Goal: Use online tool/utility

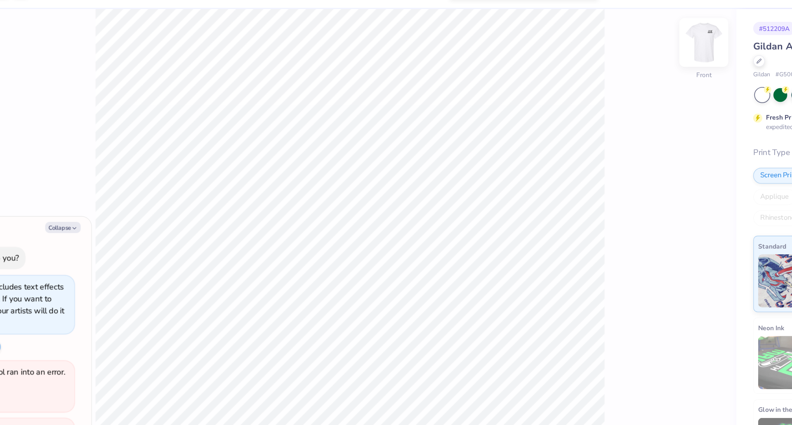
click at [618, 59] on img at bounding box center [612, 56] width 33 height 33
click at [613, 59] on img at bounding box center [612, 56] width 33 height 33
type textarea "x"
type input "1"
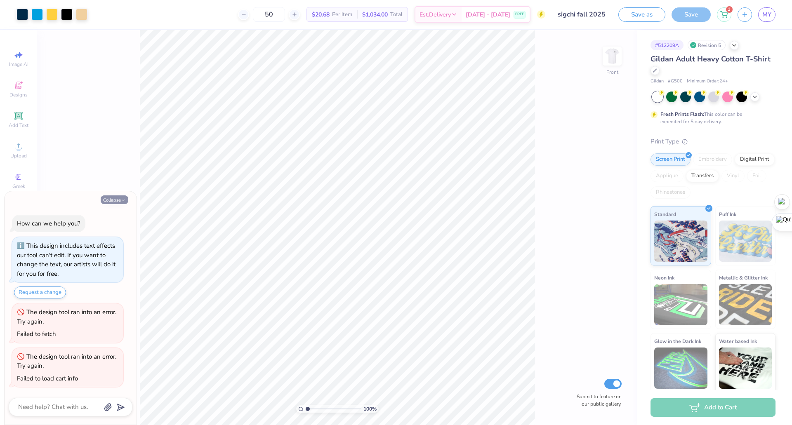
click at [118, 201] on button "Collapse" at bounding box center [115, 200] width 28 height 9
type textarea "x"
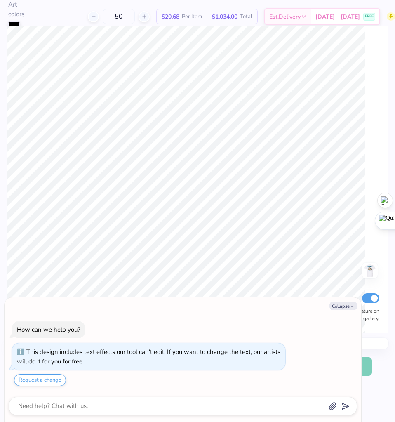
type textarea "x"
